Goal: Find specific page/section: Find specific page/section

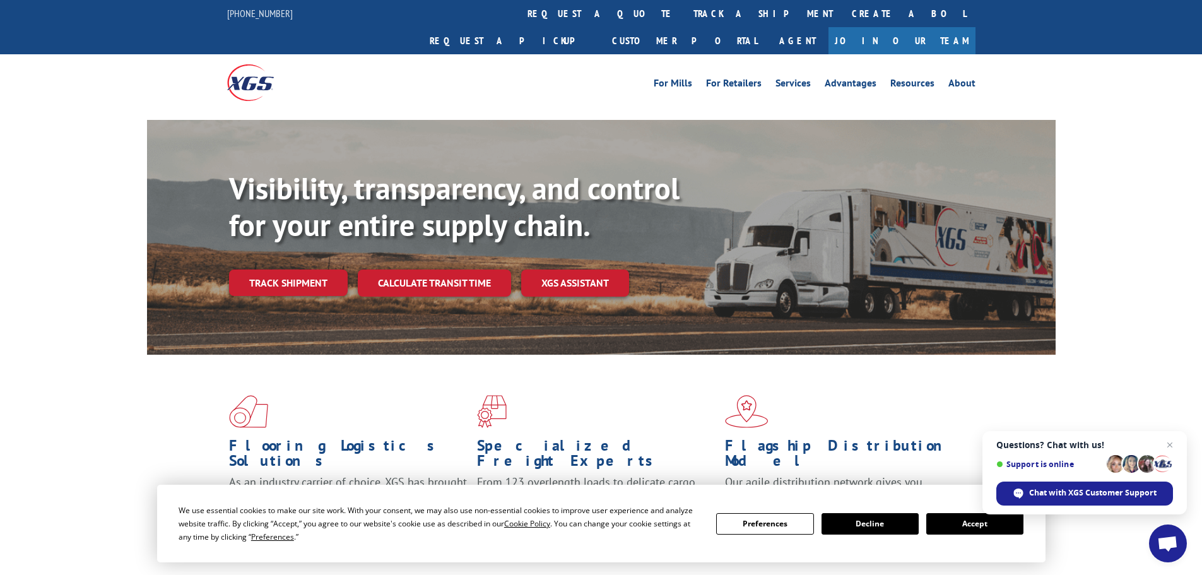
click at [943, 519] on button "Accept" at bounding box center [974, 523] width 97 height 21
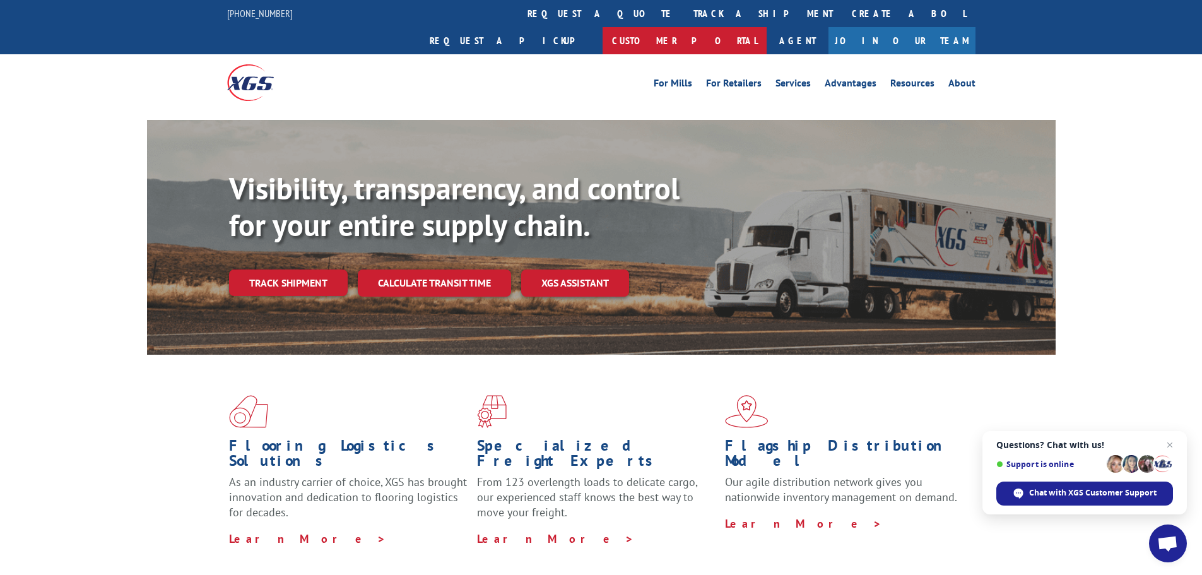
click at [766, 27] on link "Customer Portal" at bounding box center [684, 40] width 164 height 27
